Goal: Transaction & Acquisition: Purchase product/service

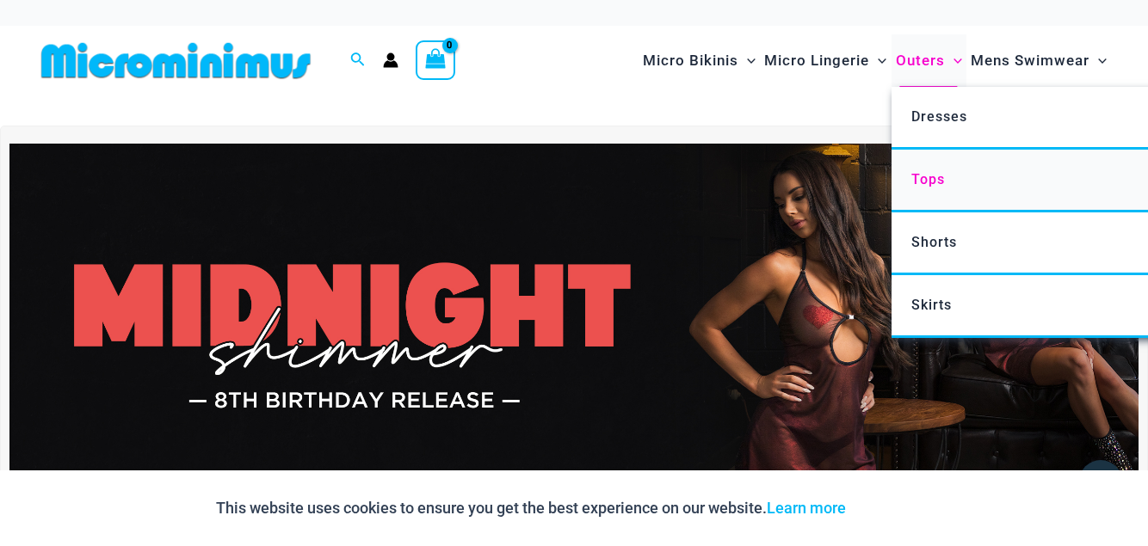
click at [928, 179] on span "Tops" at bounding box center [928, 179] width 34 height 16
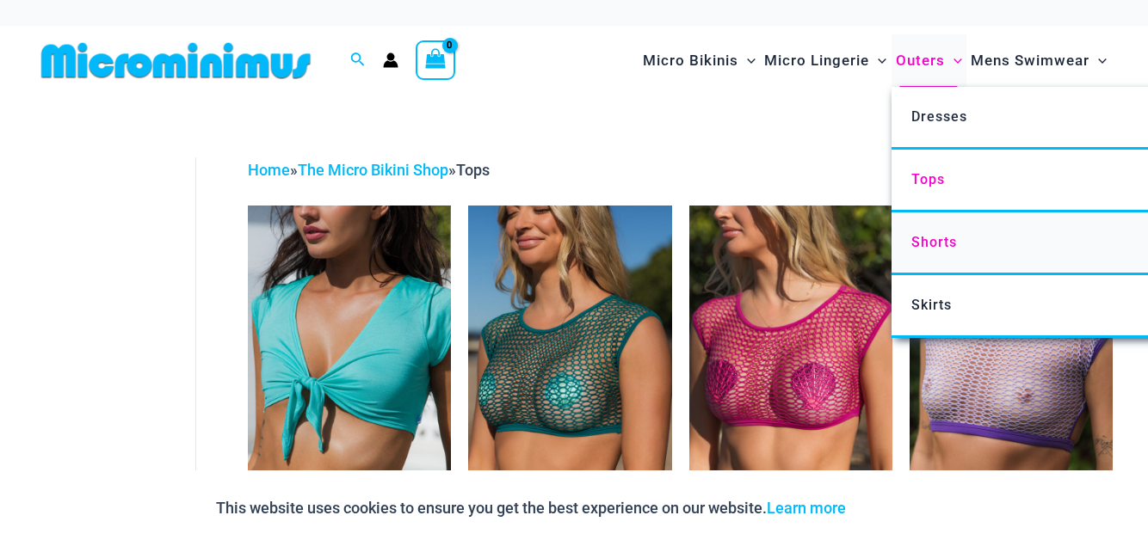
click at [920, 244] on span "Shorts" at bounding box center [934, 242] width 46 height 16
